Goal: Check status: Check status

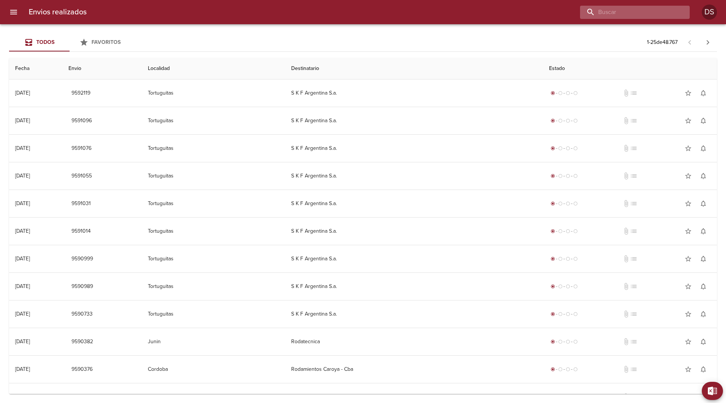
click at [636, 19] on input "buscar" at bounding box center [628, 12] width 97 height 13
paste input "0026-00087894"
type input "0026-00087894"
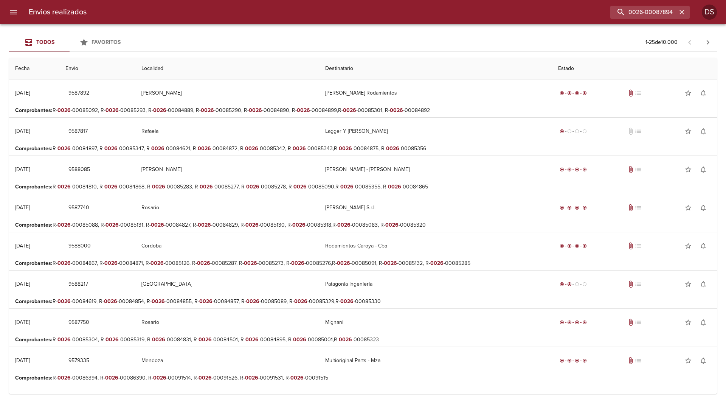
click at [328, 188] on p "Comprobantes : R- 0026 -00084810, R- 0026 -00084868, R- 0026 -00085283, R- 0026…" at bounding box center [363, 187] width 696 height 8
click at [671, 11] on input "0026-00087894" at bounding box center [628, 12] width 97 height 13
click at [685, 12] on button "button" at bounding box center [682, 12] width 10 height 10
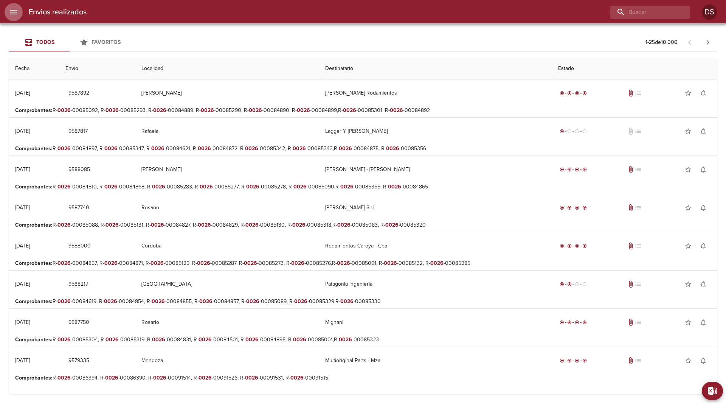
click at [15, 5] on button "menu" at bounding box center [14, 12] width 18 height 18
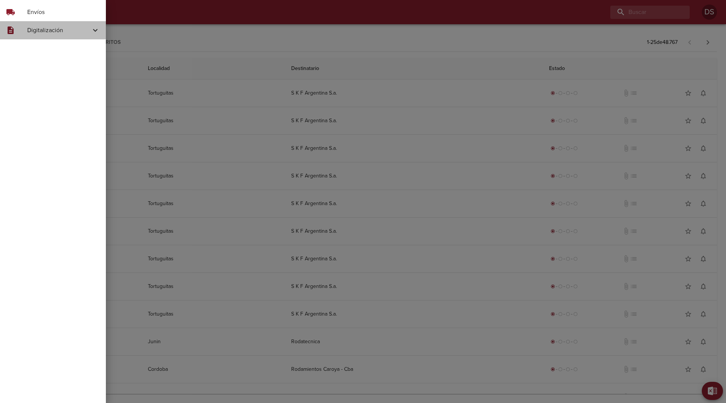
click at [37, 37] on div "description Digitalización" at bounding box center [53, 30] width 106 height 18
click at [57, 78] on span "Skf Remitos" at bounding box center [62, 77] width 76 height 8
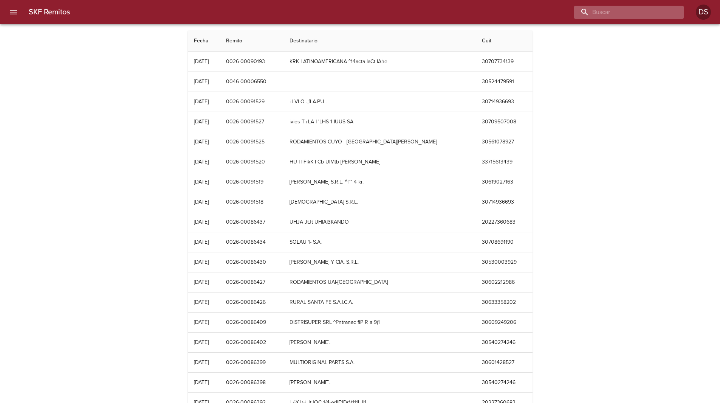
click at [629, 7] on input "buscar" at bounding box center [622, 12] width 97 height 13
paste input "0026-00087894"
type input "0026-00087894"
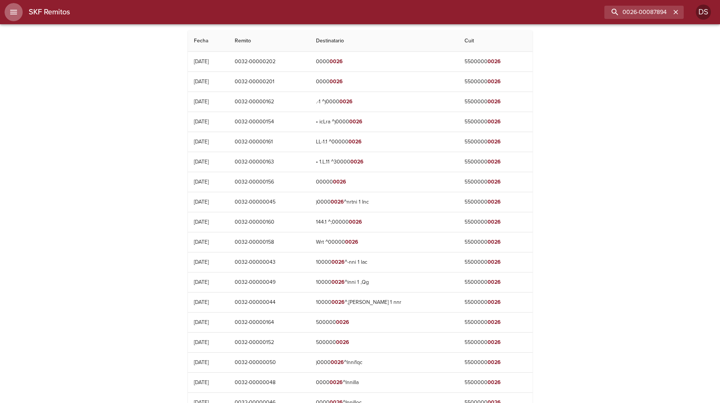
click at [16, 12] on icon "menu" at bounding box center [13, 12] width 7 height 5
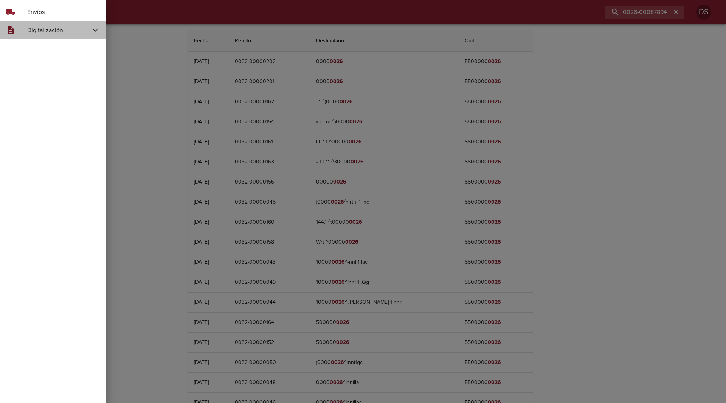
click at [37, 34] on span "Digitalización" at bounding box center [59, 30] width 64 height 9
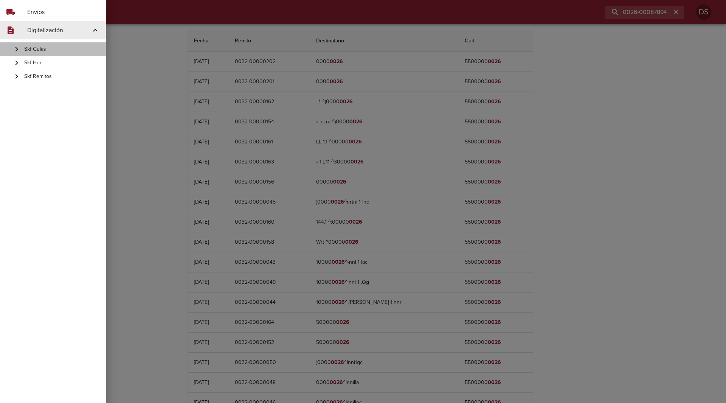
click at [47, 50] on span "Skf Guias" at bounding box center [62, 49] width 76 height 8
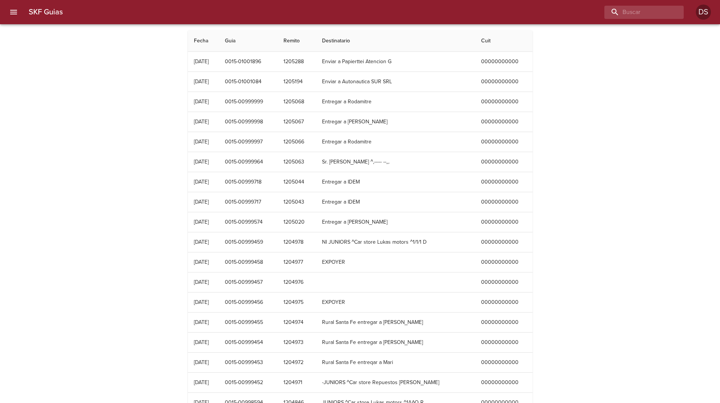
click at [11, 12] on icon "menu" at bounding box center [13, 12] width 7 height 5
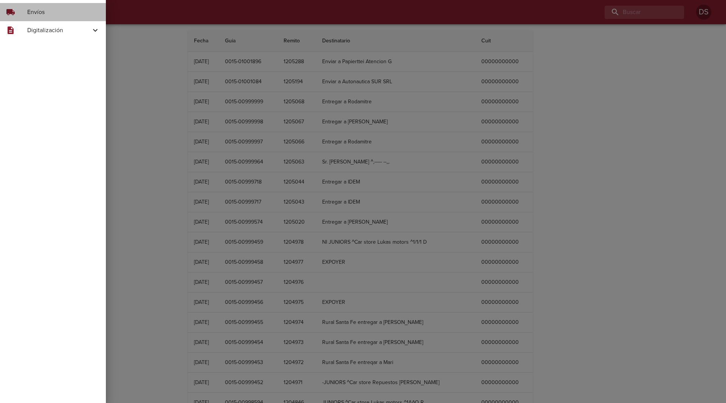
click at [27, 12] on div "local_shipping" at bounding box center [16, 12] width 21 height 9
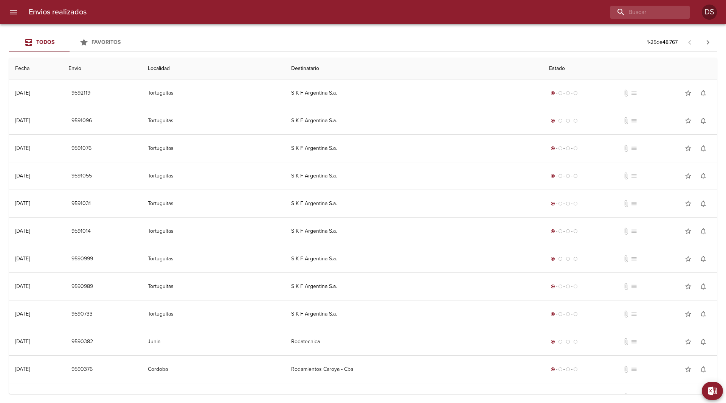
click at [642, 20] on div "Envios realizados DS" at bounding box center [363, 12] width 726 height 24
click at [654, 18] on input "buscar" at bounding box center [628, 12] width 97 height 13
paste input "0026-00087894"
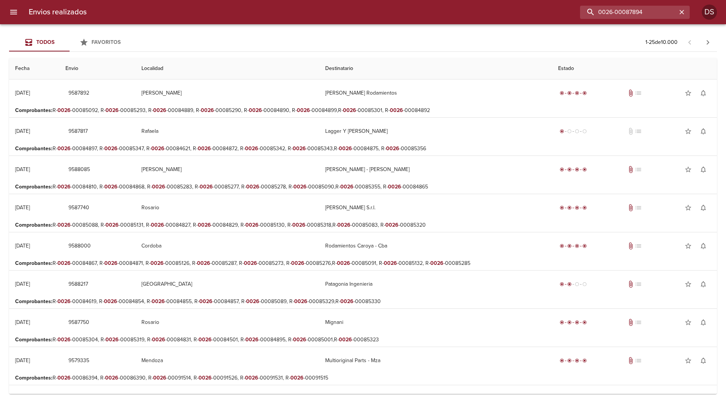
drag, startPoint x: 628, startPoint y: 15, endPoint x: 571, endPoint y: -8, distance: 61.7
click at [571, 0] on html "Envios realizados 0026-00087894 DS Todos Favoritos 1 - 25 de 10.000 Fecha Envio…" at bounding box center [363, 0] width 726 height 0
type input "87894"
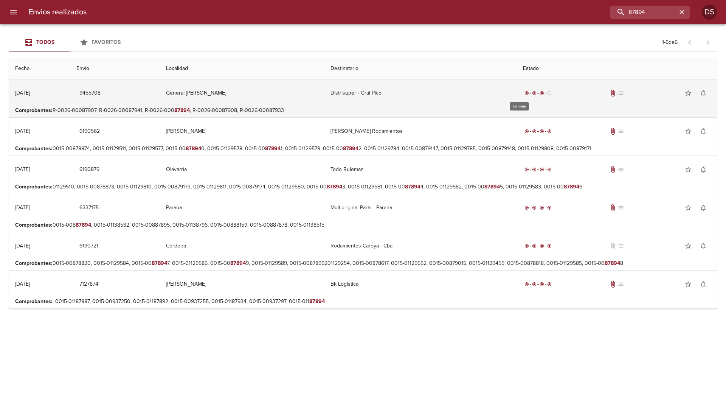
click at [546, 93] on div "radio_button_unchecked" at bounding box center [550, 93] width 8 height 5
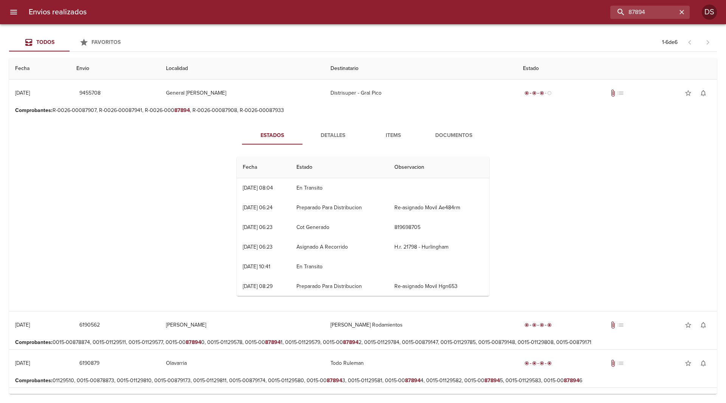
drag, startPoint x: 248, startPoint y: 189, endPoint x: 307, endPoint y: 191, distance: 59.4
click at [307, 191] on tr "12/09 [DATE] 08:04 En [PERSON_NAME]" at bounding box center [363, 188] width 253 height 20
drag, startPoint x: 307, startPoint y: 190, endPoint x: 329, endPoint y: 186, distance: 21.9
click at [329, 186] on td "En Transito" at bounding box center [339, 188] width 98 height 20
click at [343, 211] on td "Preparado Para Distribucion" at bounding box center [339, 208] width 98 height 20
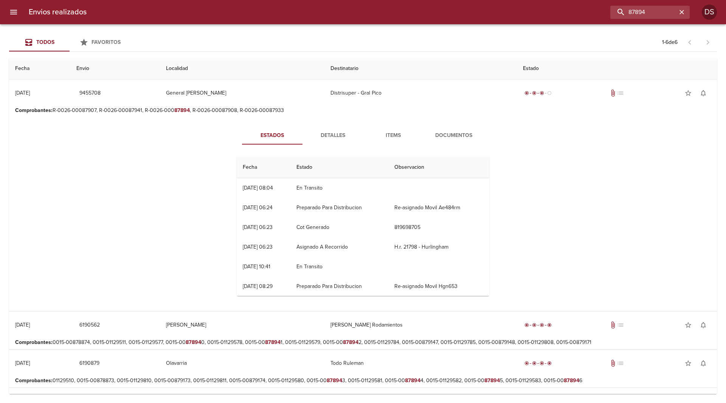
click at [343, 211] on td "Preparado Para Distribucion" at bounding box center [339, 208] width 98 height 20
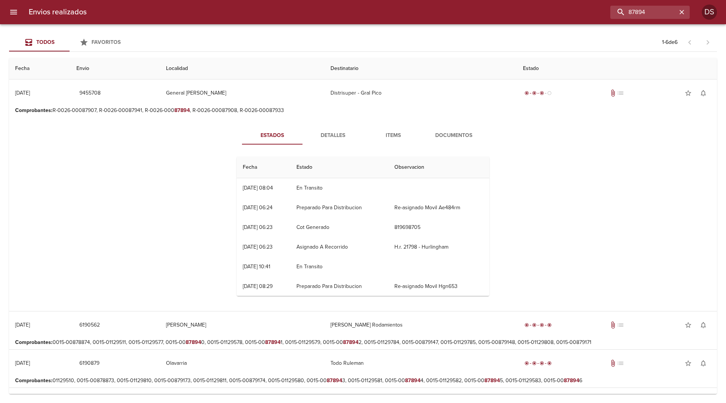
click at [343, 211] on td "Preparado Para Distribucion" at bounding box center [339, 208] width 98 height 20
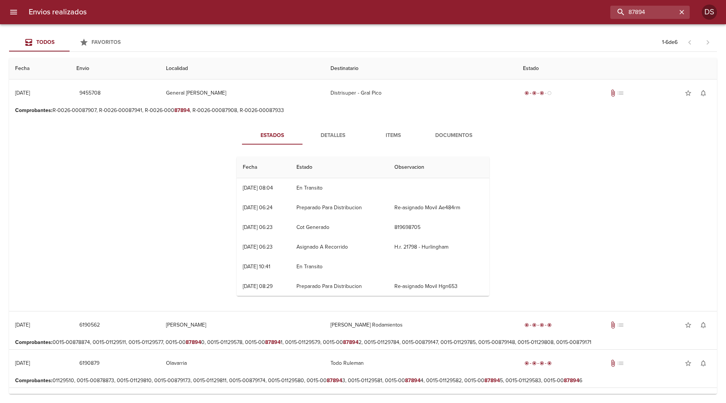
drag, startPoint x: 343, startPoint y: 211, endPoint x: 346, endPoint y: 213, distance: 3.9
click at [346, 213] on td "Preparado Para Distribucion" at bounding box center [339, 208] width 98 height 20
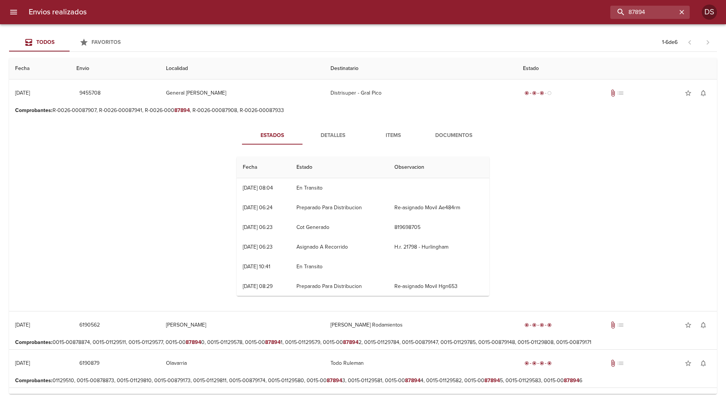
click at [346, 213] on td "Preparado Para Distribucion" at bounding box center [339, 208] width 98 height 20
drag, startPoint x: 346, startPoint y: 213, endPoint x: 358, endPoint y: 221, distance: 14.6
click at [358, 221] on td "Cot Generado" at bounding box center [339, 227] width 98 height 20
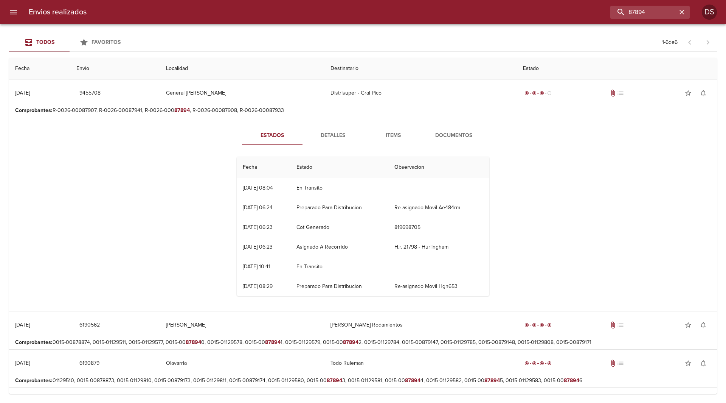
drag, startPoint x: 429, startPoint y: 210, endPoint x: 454, endPoint y: 208, distance: 25.4
click at [454, 208] on td "Re-asignado Movil Ae484rm" at bounding box center [438, 208] width 101 height 20
